Goal: Information Seeking & Learning: Learn about a topic

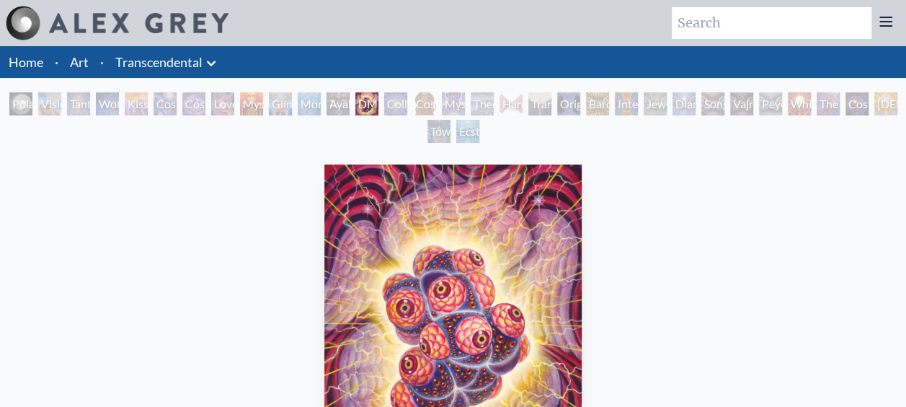
click at [65, 62] on li "Art" at bounding box center [79, 62] width 30 height 32
click at [206, 62] on icon at bounding box center [211, 63] width 17 height 17
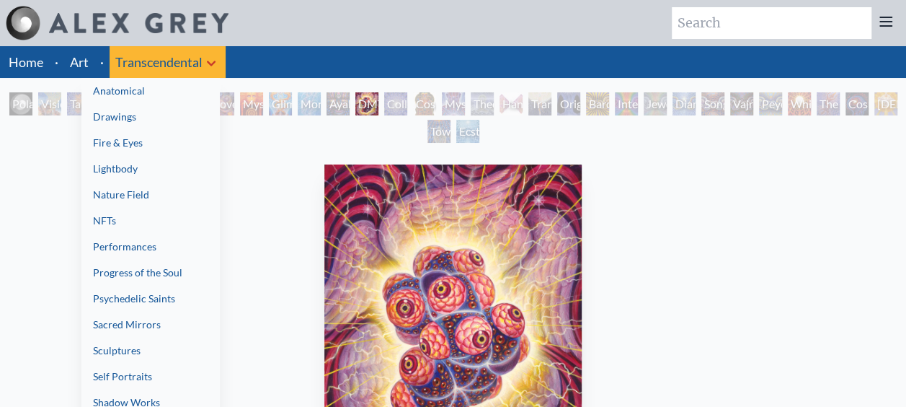
scroll to position [144, 0]
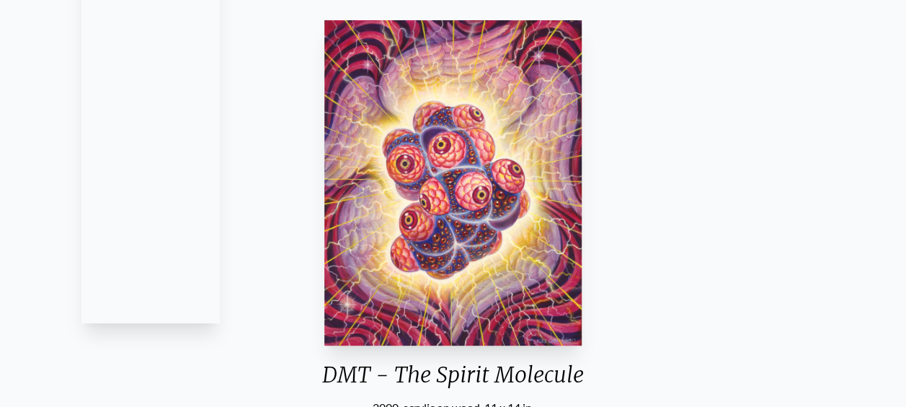
click at [182, 125] on link "Progress of the Soul" at bounding box center [150, 128] width 138 height 26
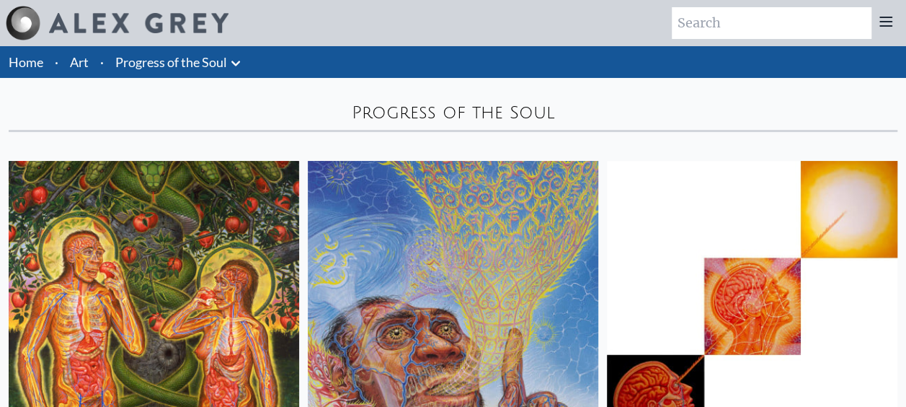
click at [200, 65] on link "Progress of the Soul" at bounding box center [171, 62] width 112 height 20
click at [88, 69] on link "Art" at bounding box center [79, 62] width 19 height 20
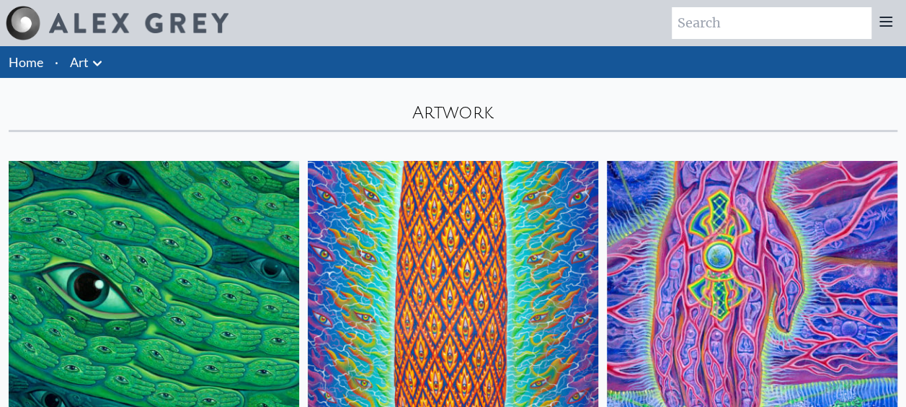
click at [100, 58] on icon at bounding box center [97, 63] width 17 height 17
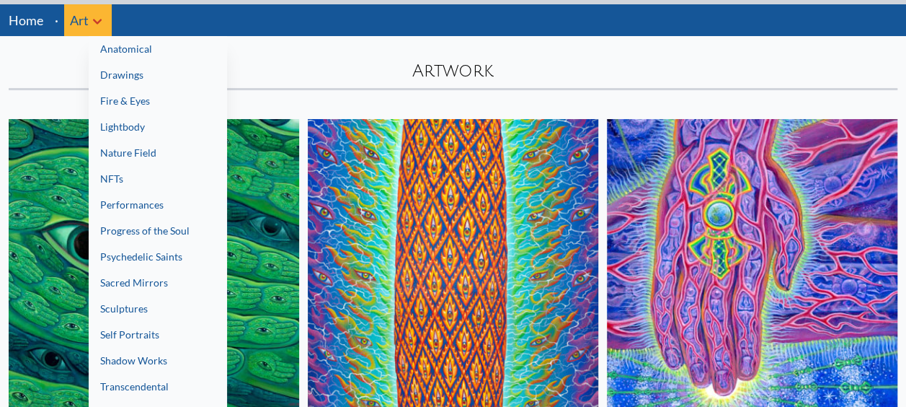
scroll to position [72, 0]
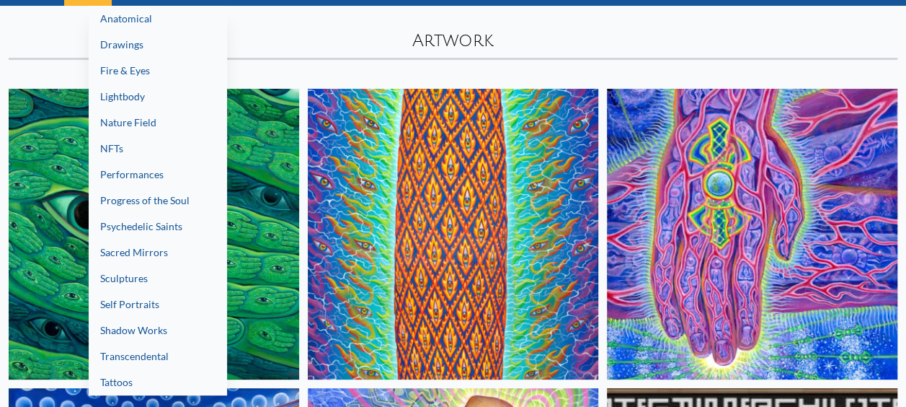
click at [184, 225] on link "Psychedelic Saints" at bounding box center [158, 226] width 138 height 26
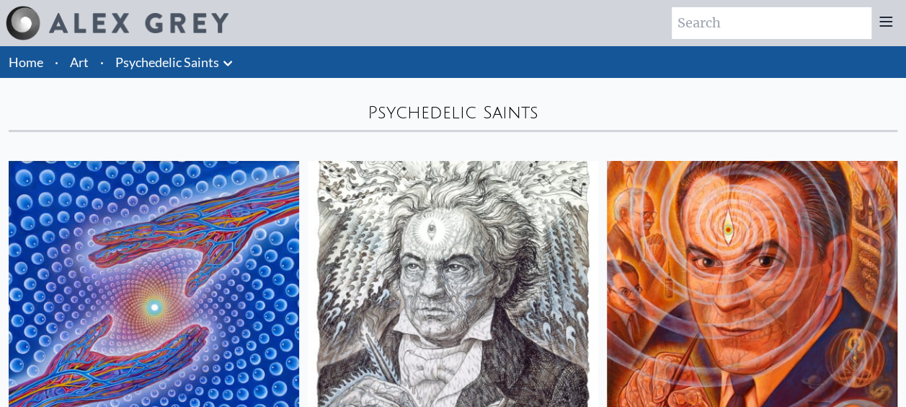
click at [225, 62] on icon at bounding box center [228, 63] width 9 height 5
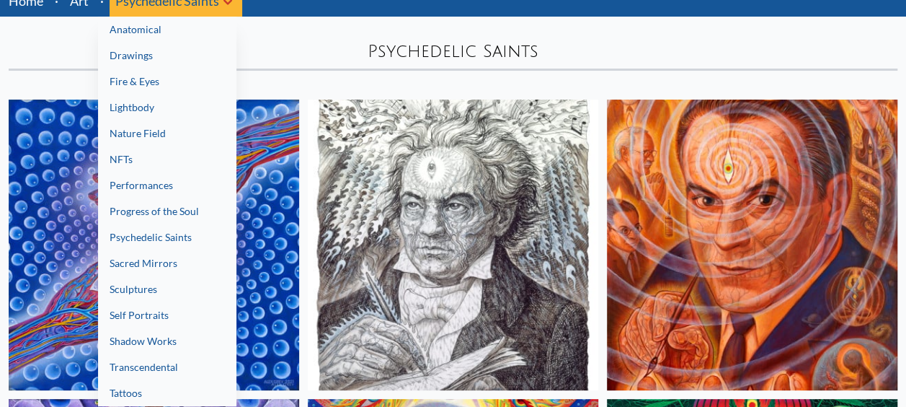
scroll to position [144, 0]
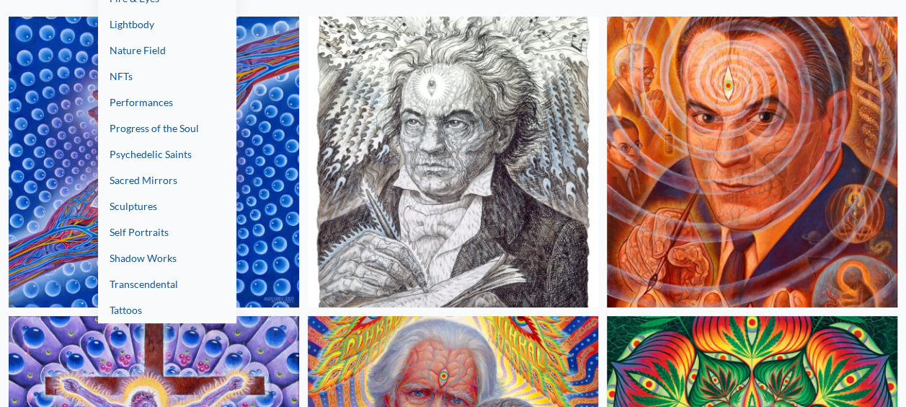
click at [186, 288] on link "Transcendental" at bounding box center [167, 284] width 138 height 26
